Goal: Book appointment/travel/reservation

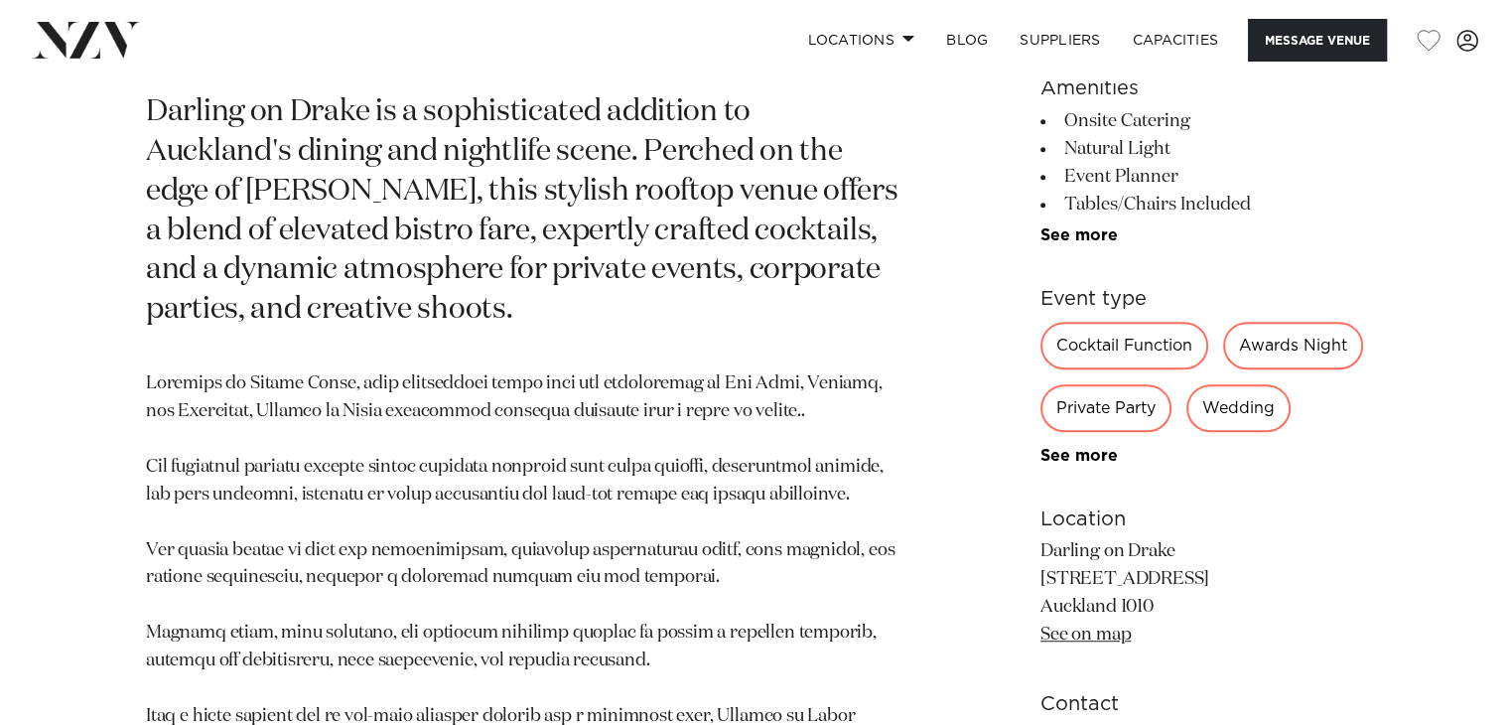
scroll to position [794, 0]
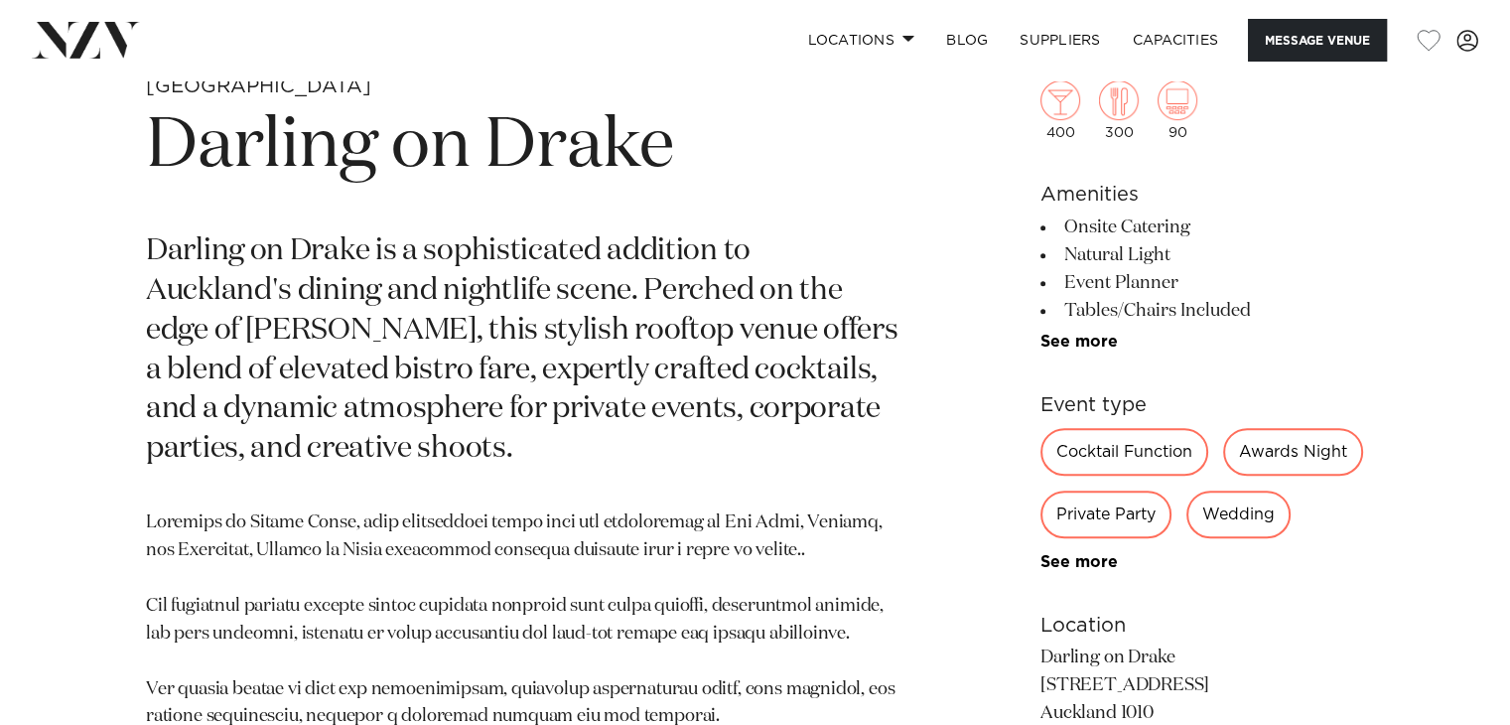
click at [1100, 505] on div "Private Party" at bounding box center [1105, 514] width 131 height 48
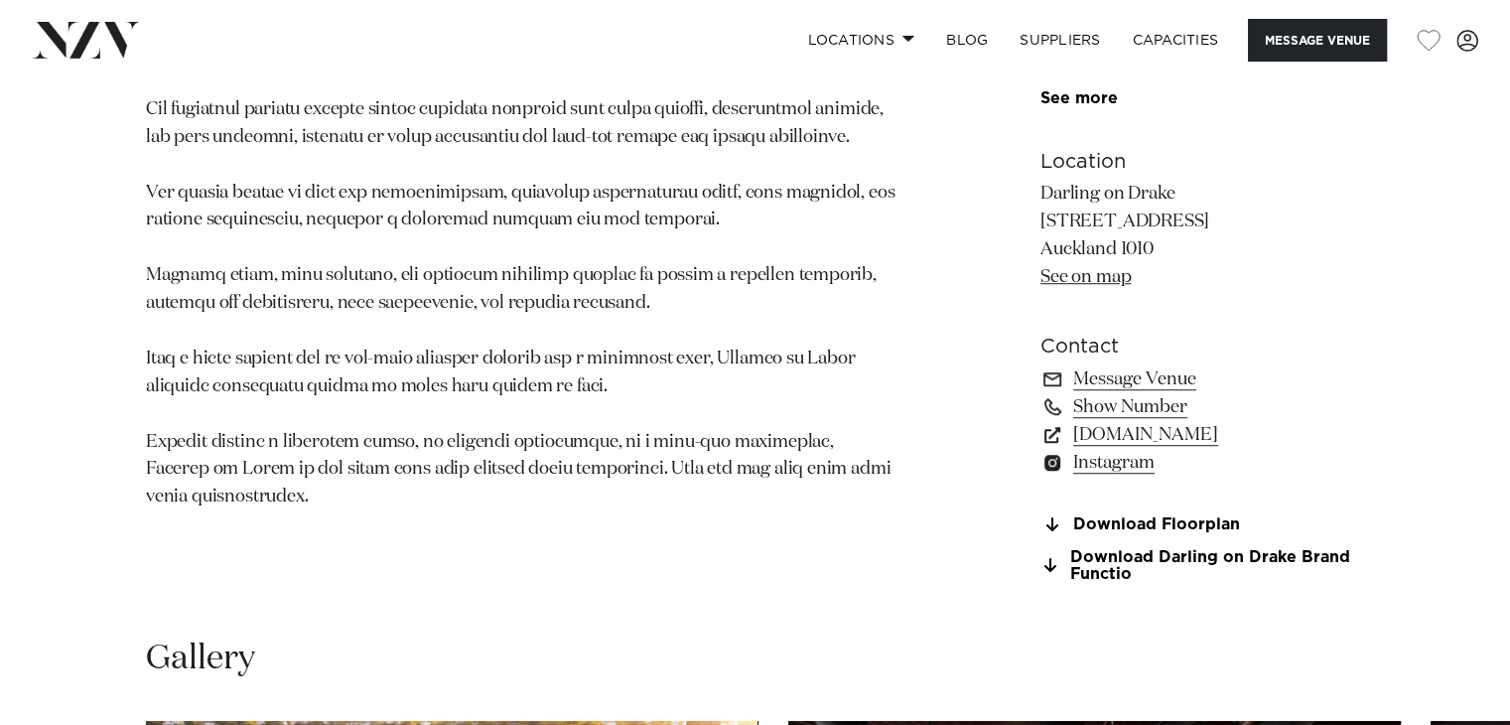
scroll to position [1985, 0]
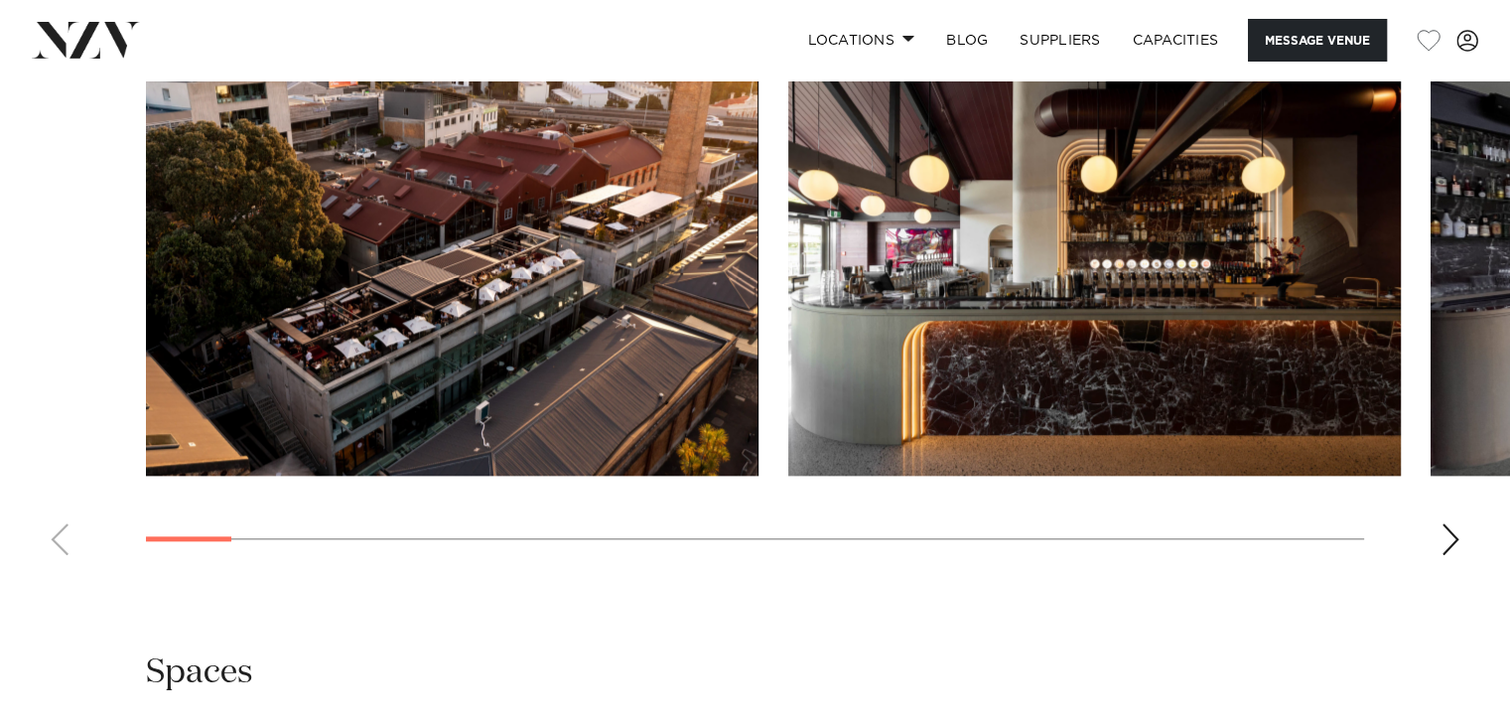
click at [1459, 525] on swiper-container at bounding box center [755, 298] width 1510 height 545
click at [1449, 529] on div "Next slide" at bounding box center [1450, 539] width 20 height 32
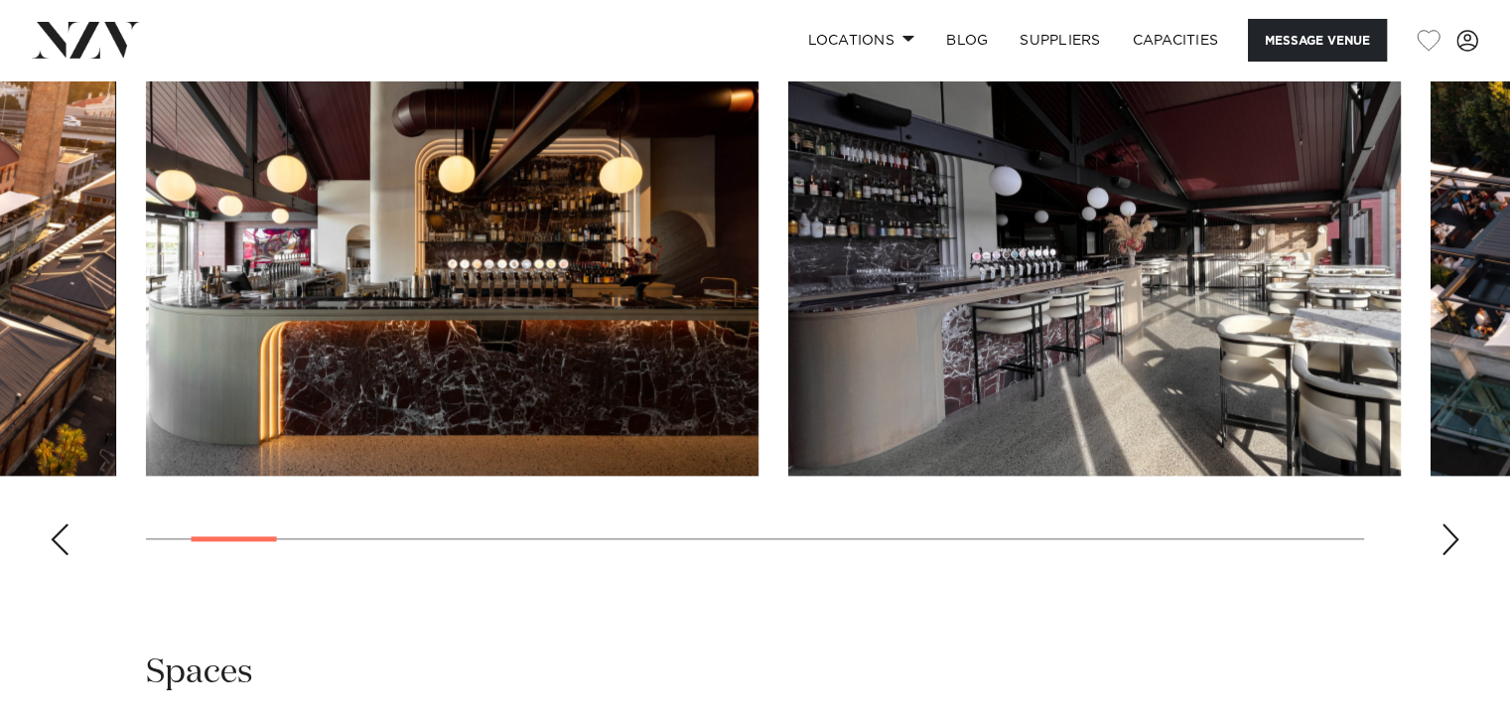
click at [1447, 530] on div "Next slide" at bounding box center [1450, 539] width 20 height 32
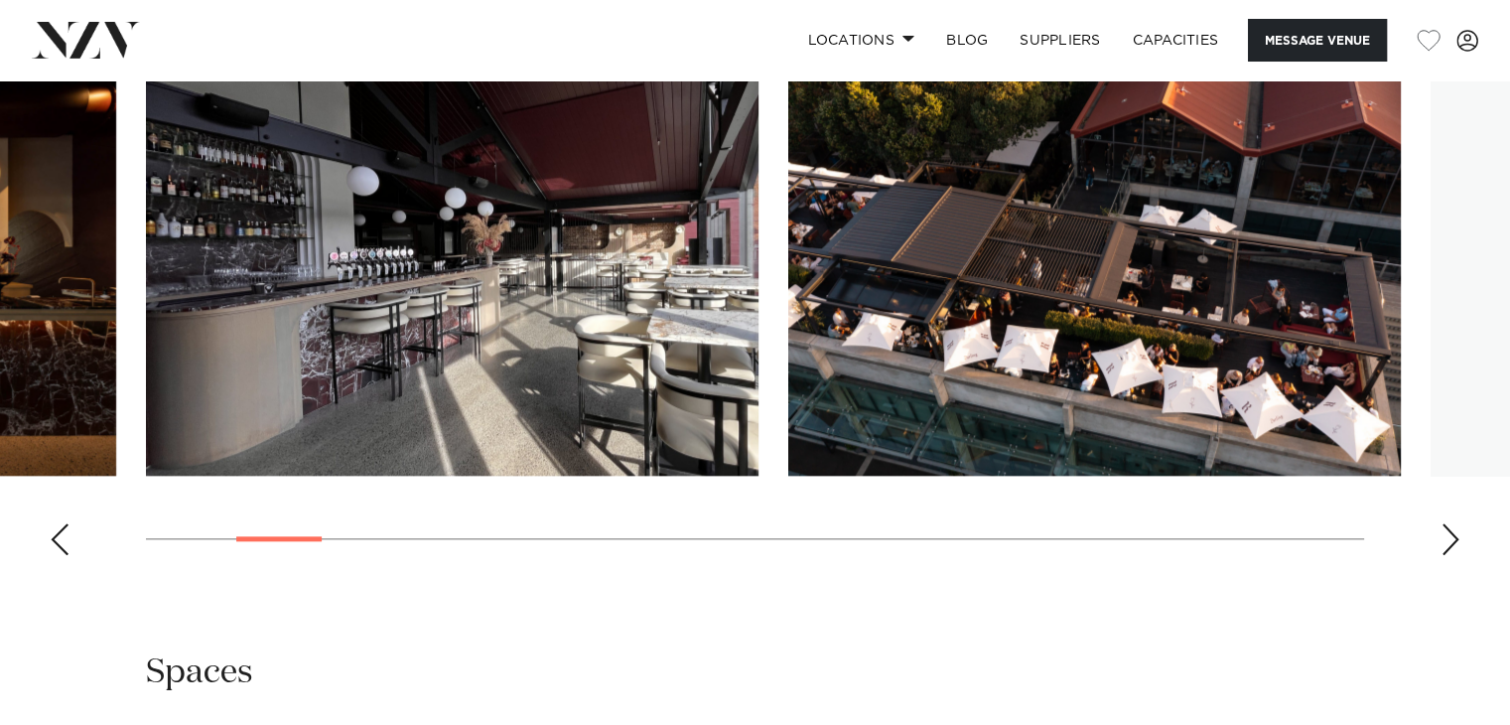
click at [1447, 530] on div "Next slide" at bounding box center [1450, 539] width 20 height 32
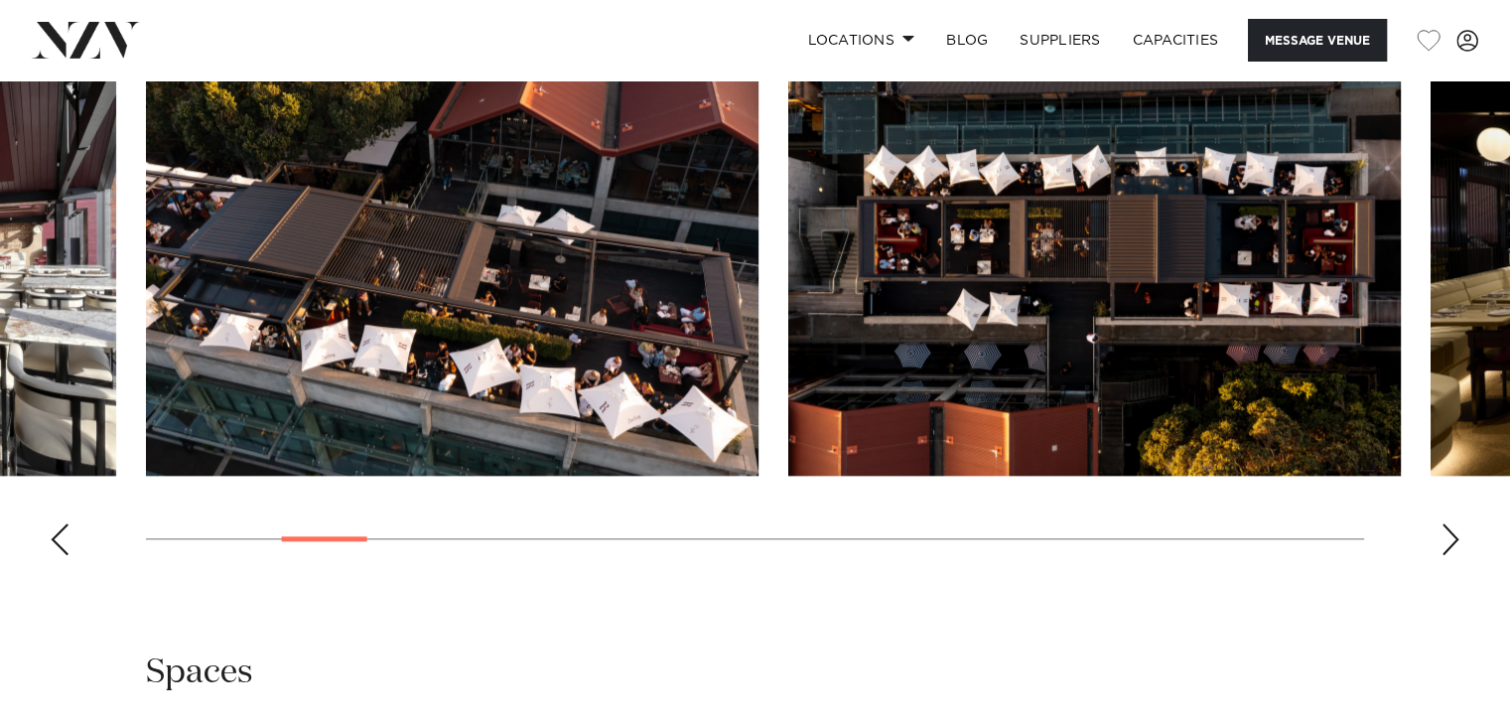
click at [1447, 530] on div "Next slide" at bounding box center [1450, 539] width 20 height 32
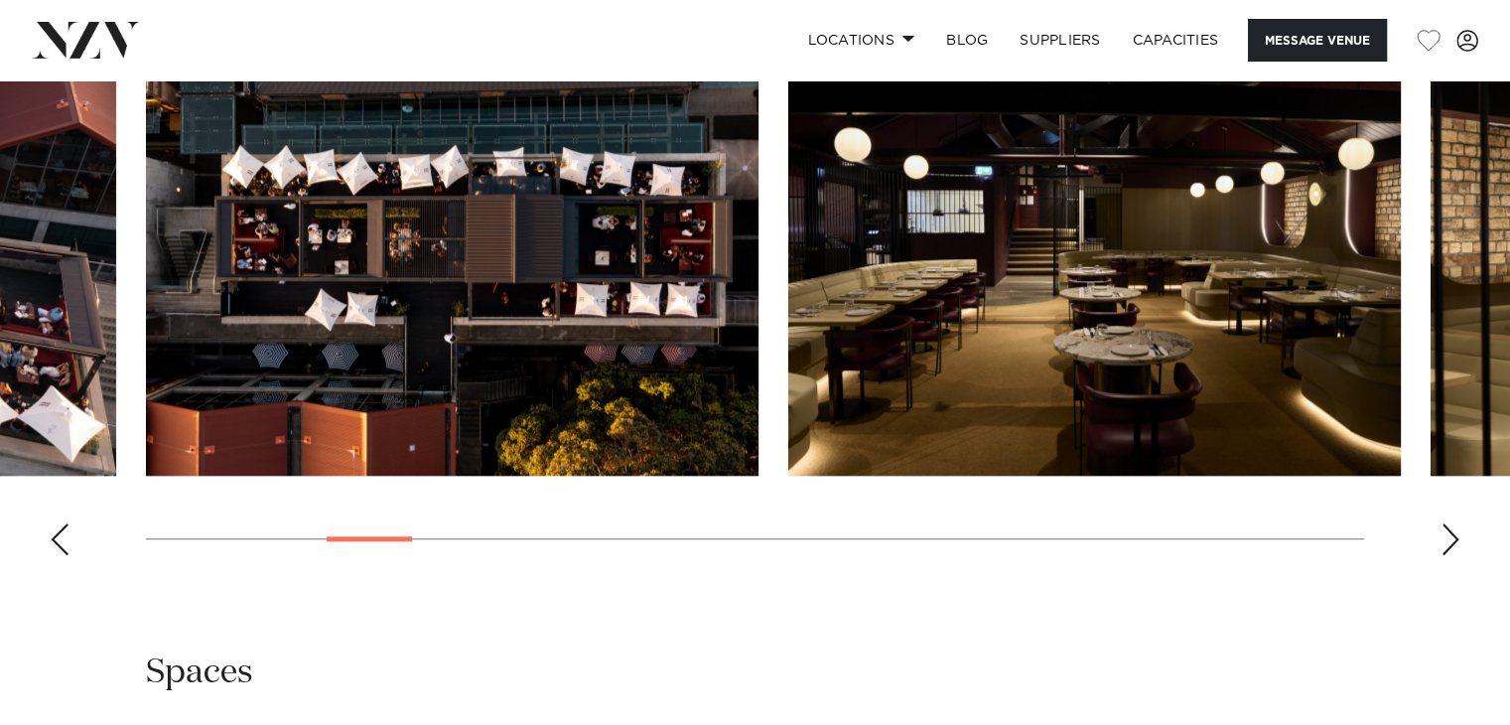
click at [1447, 530] on div "Next slide" at bounding box center [1450, 539] width 20 height 32
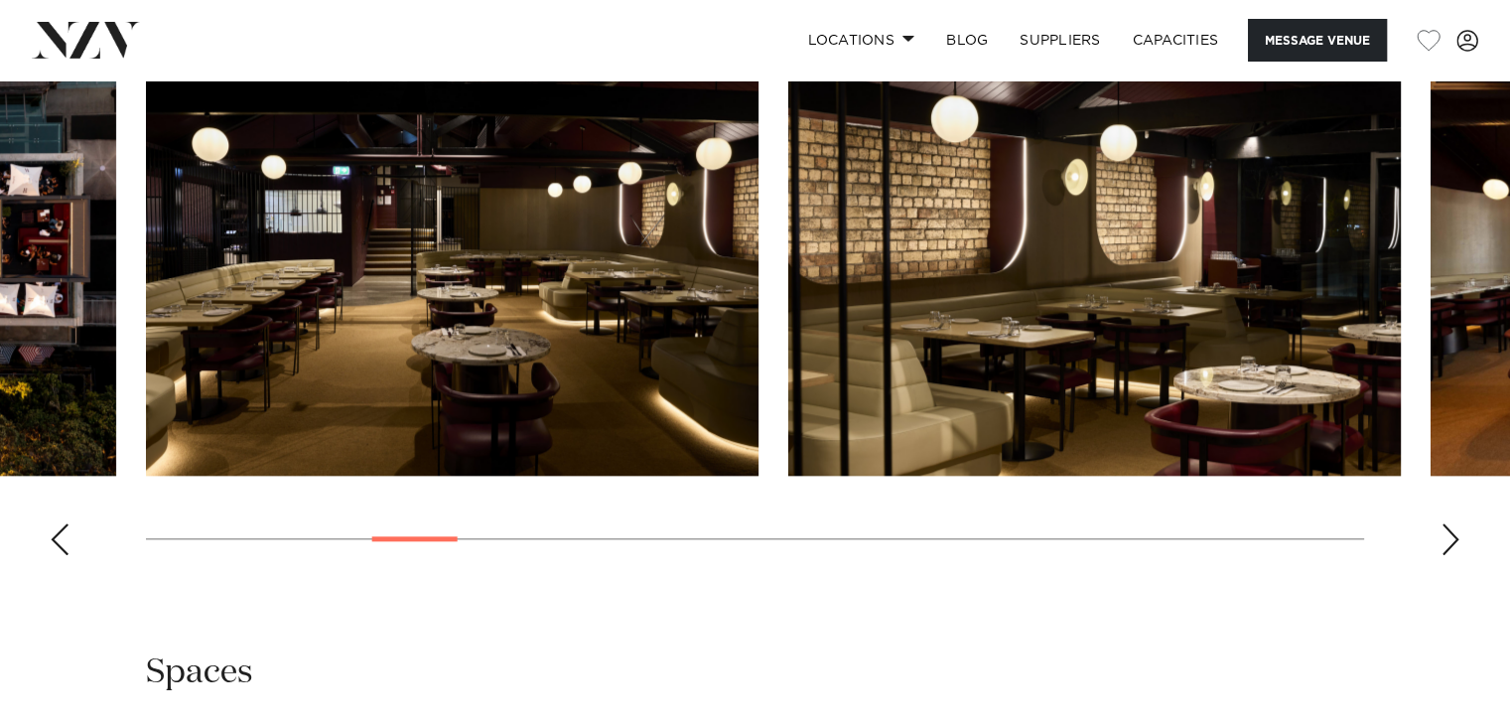
click at [1447, 530] on div "Next slide" at bounding box center [1450, 539] width 20 height 32
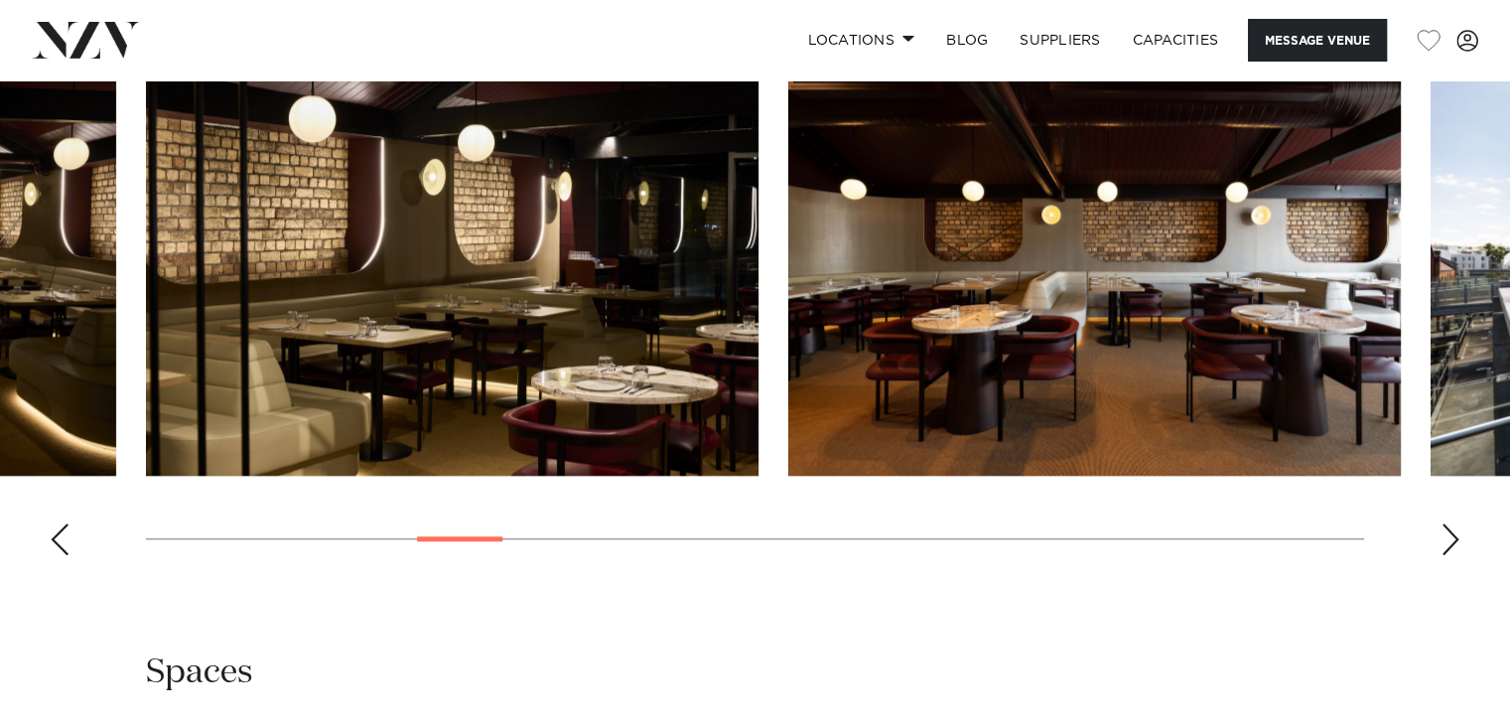
click at [1447, 530] on div "Next slide" at bounding box center [1450, 539] width 20 height 32
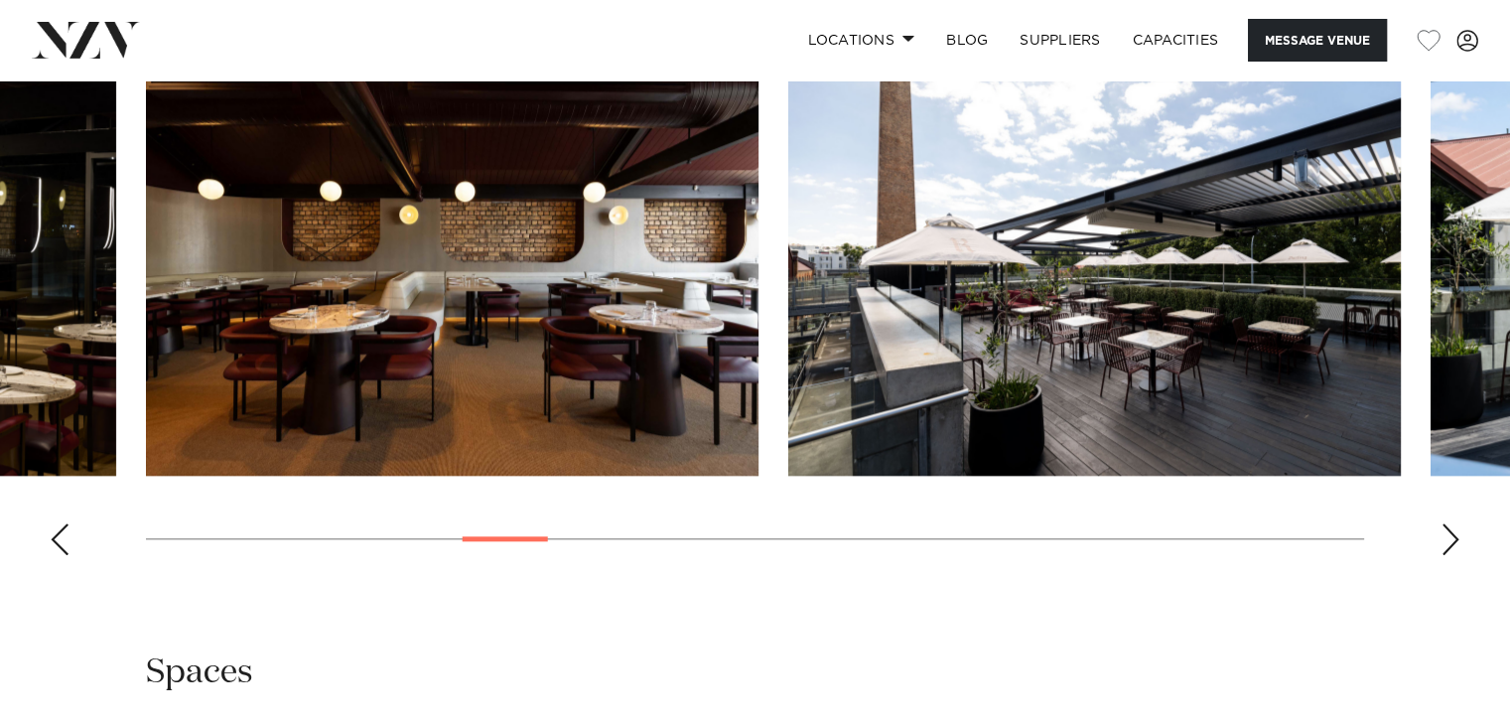
click at [1447, 530] on div "Next slide" at bounding box center [1450, 539] width 20 height 32
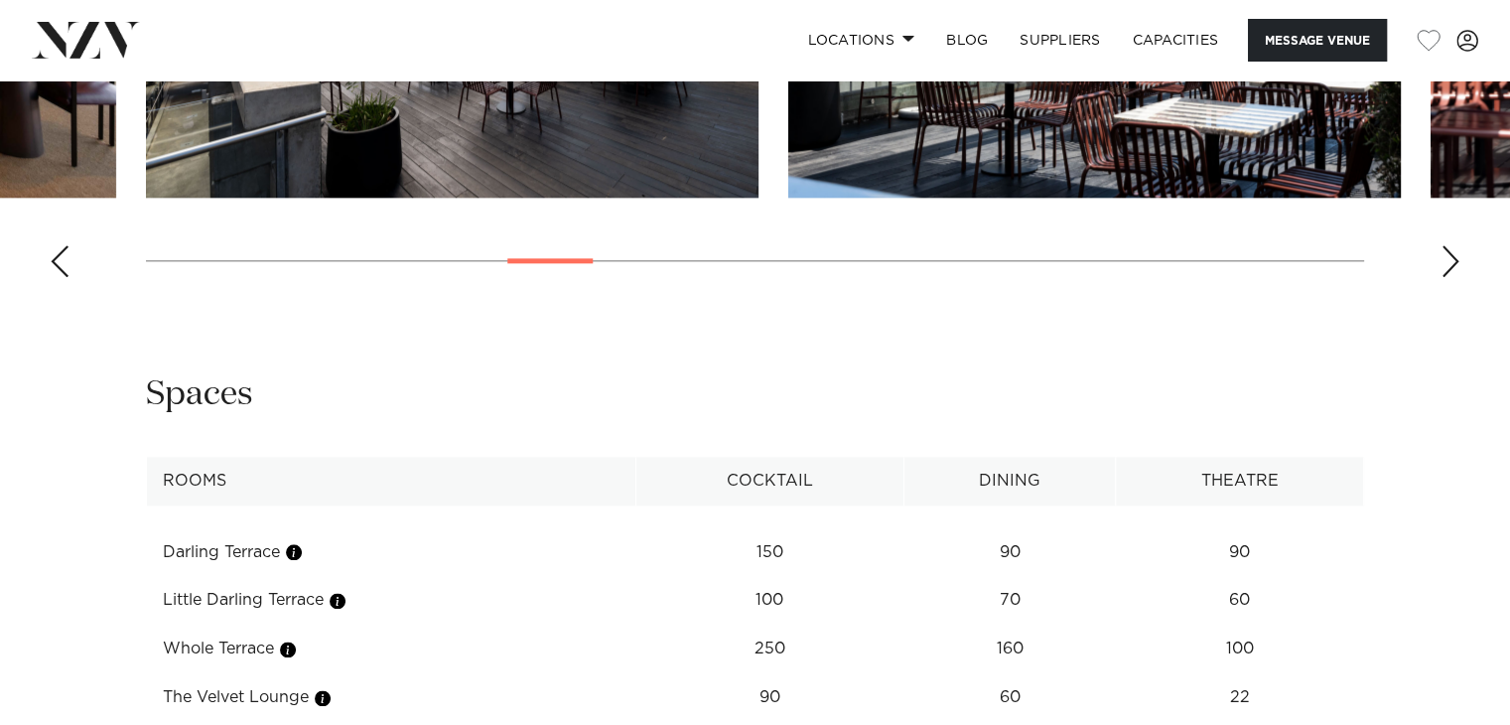
scroll to position [2581, 0]
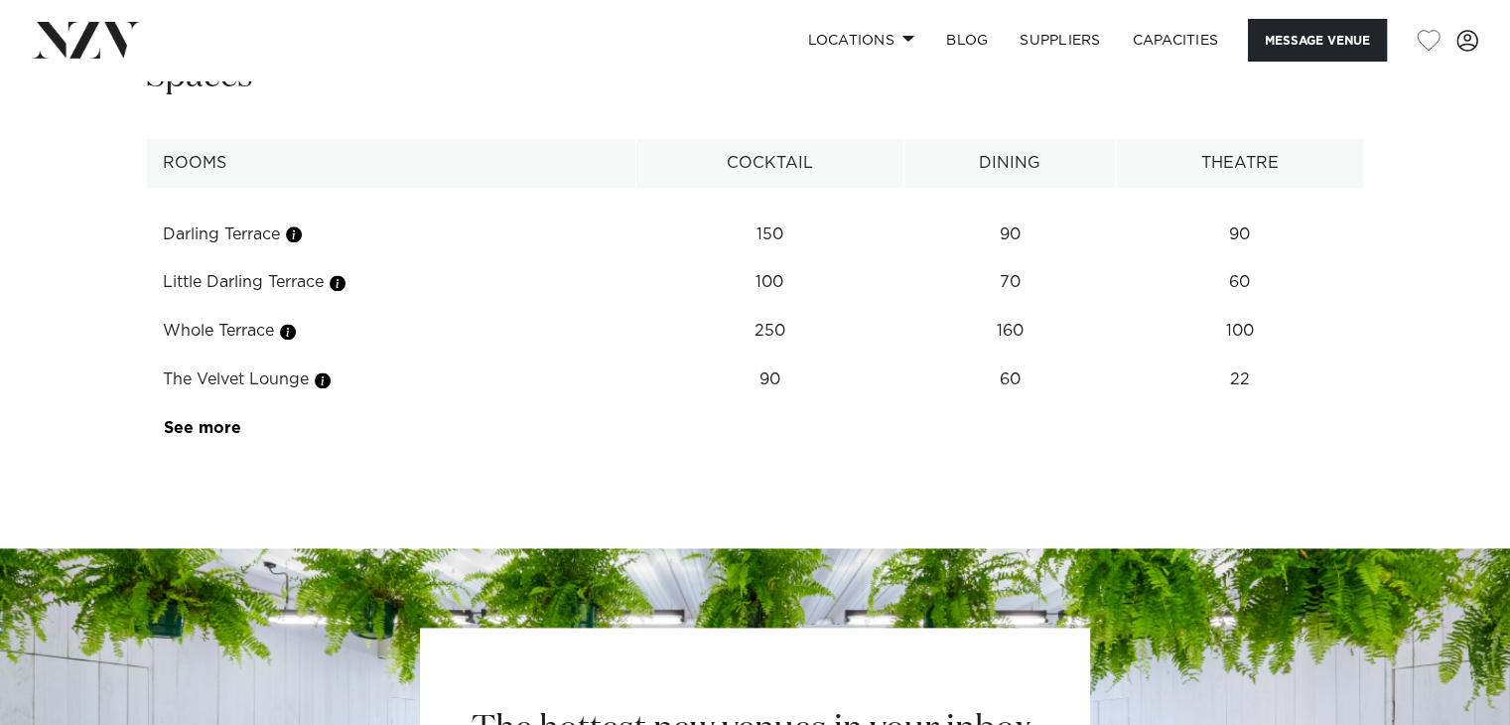
click at [1239, 229] on td "90" at bounding box center [1240, 234] width 248 height 49
click at [212, 228] on td "Darling Terrace" at bounding box center [391, 234] width 489 height 49
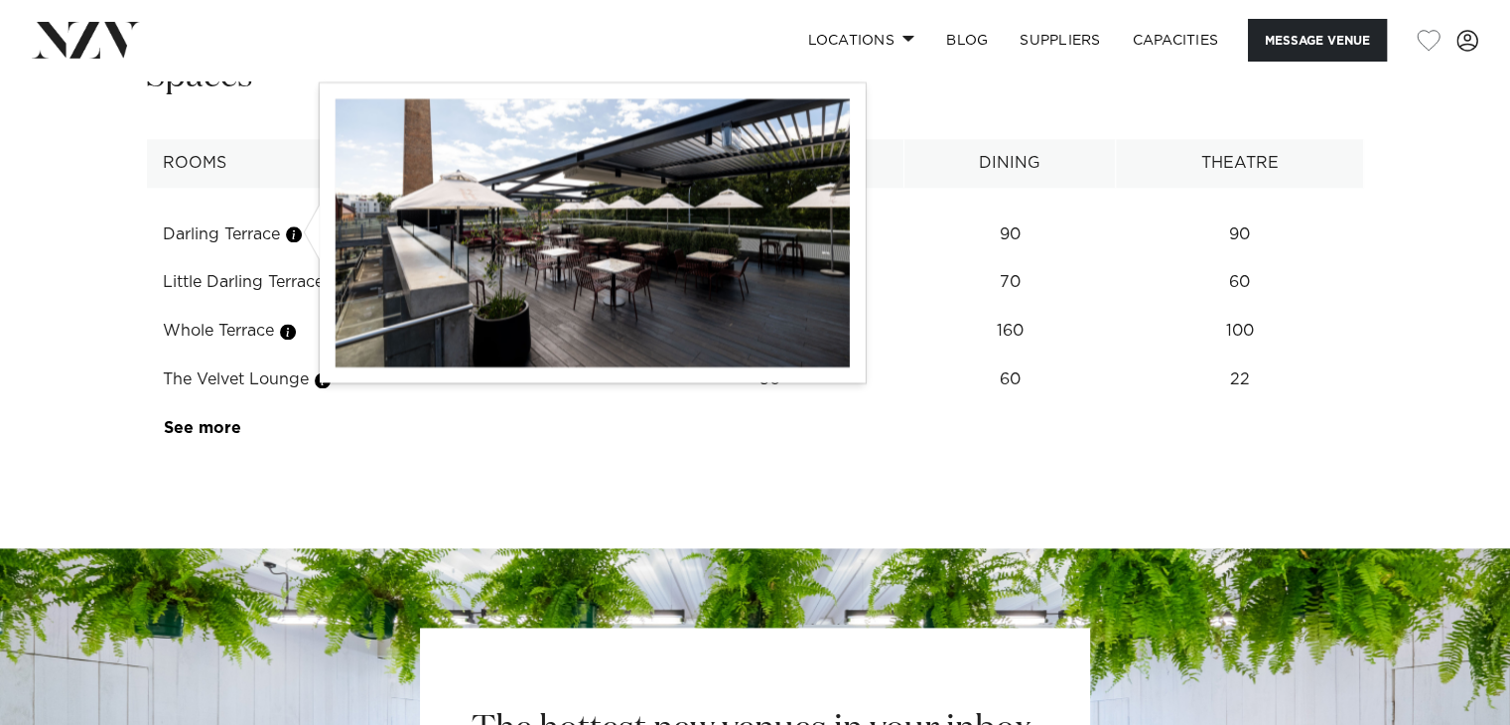
click at [294, 231] on button "button" at bounding box center [294, 234] width 20 height 20
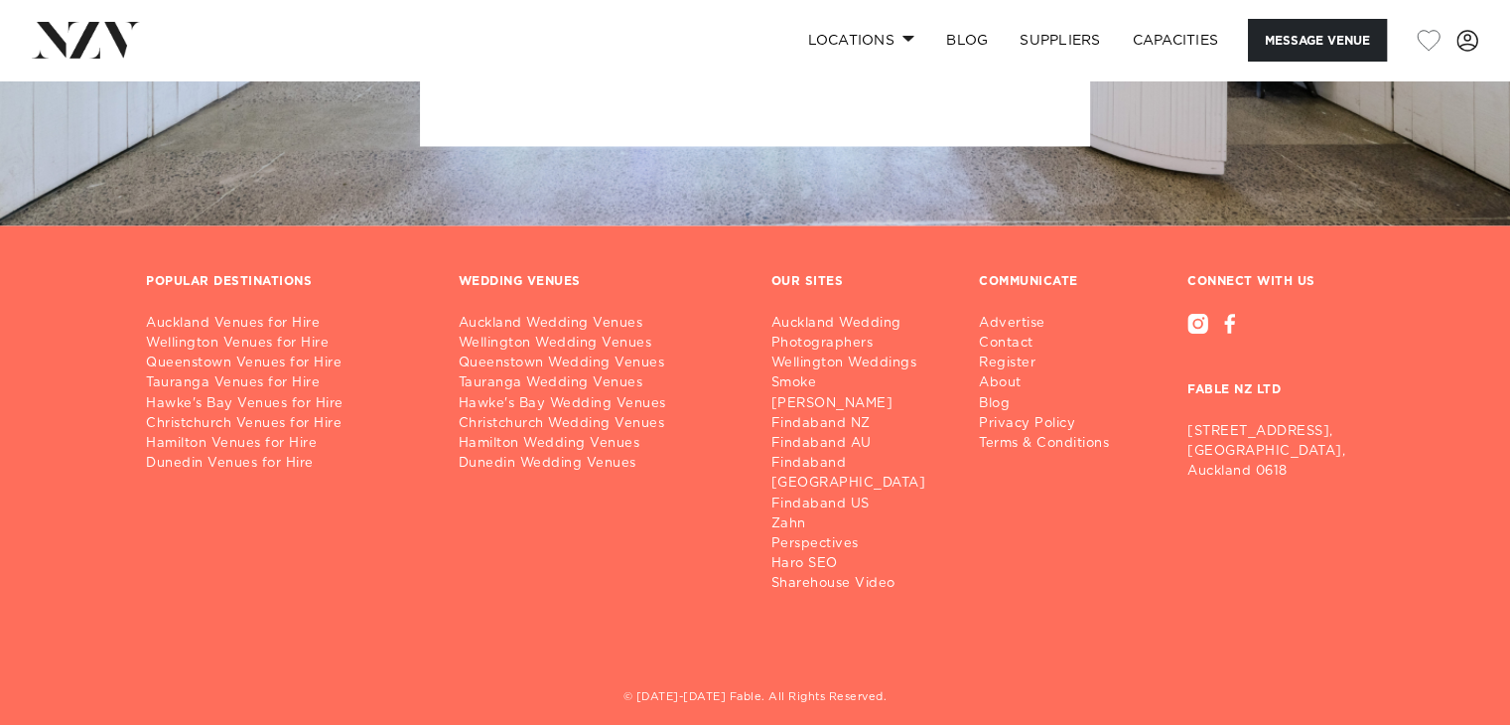
scroll to position [2619, 0]
